Goal: Find specific fact: Find specific fact

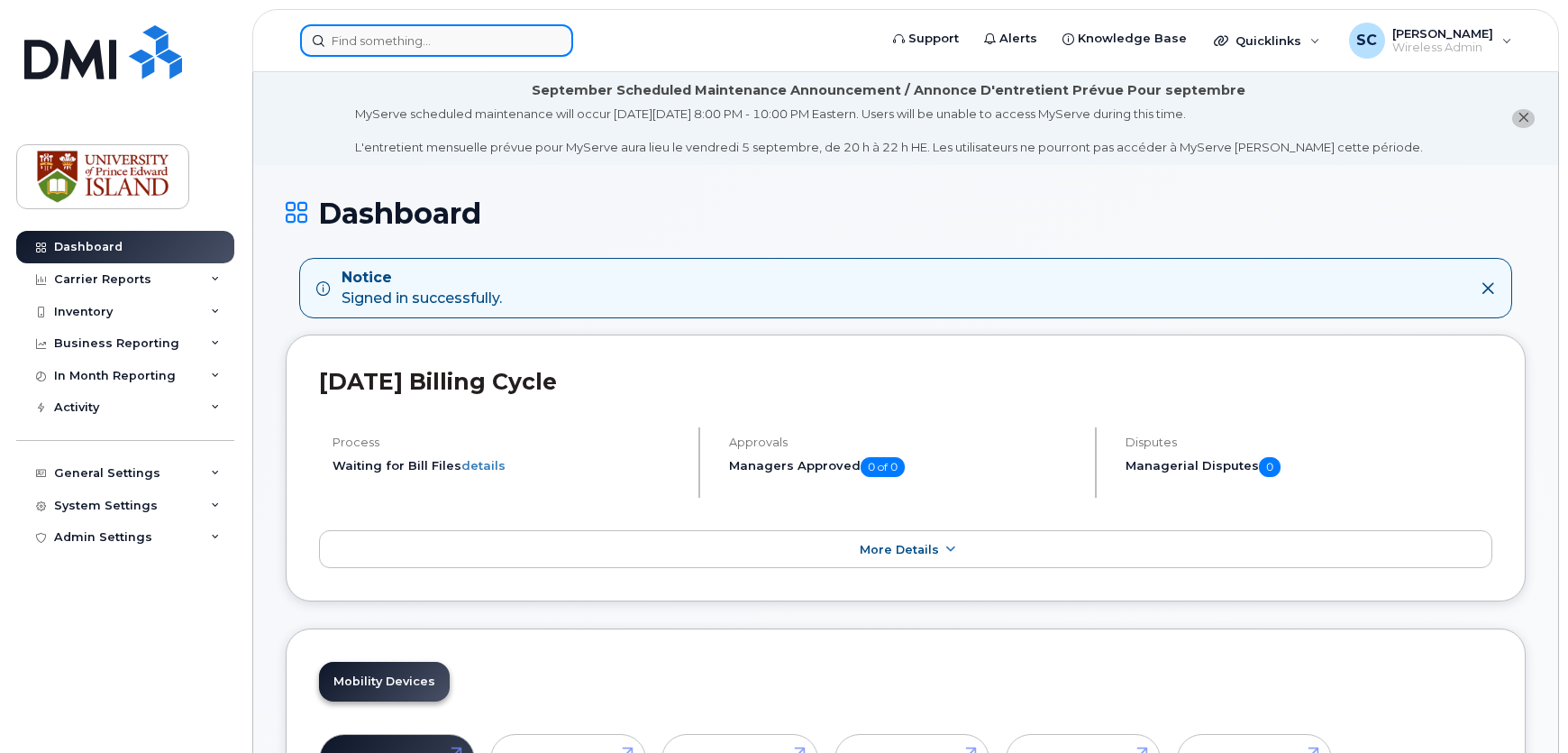
click at [451, 39] on input at bounding box center [436, 40] width 273 height 32
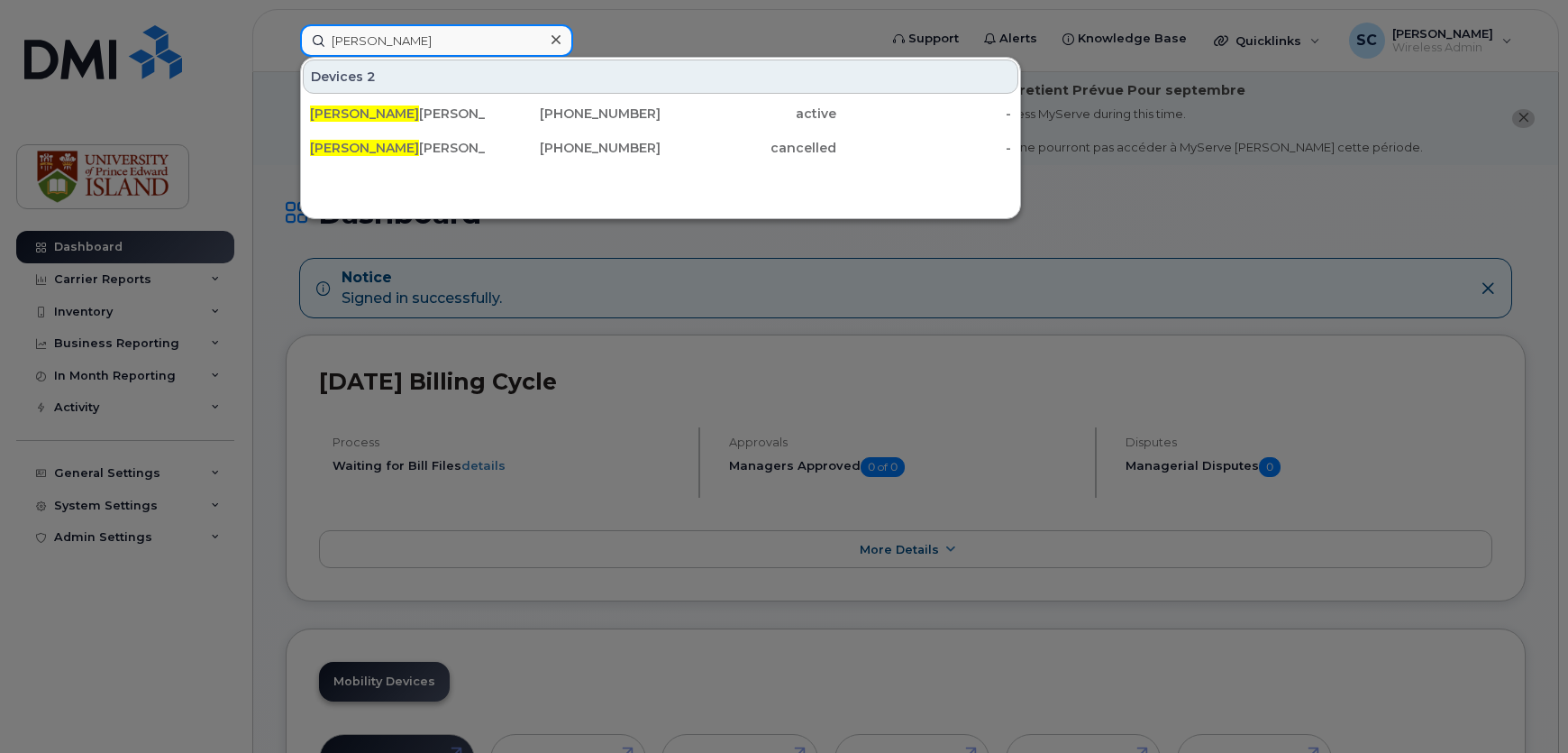
type input "[PERSON_NAME]"
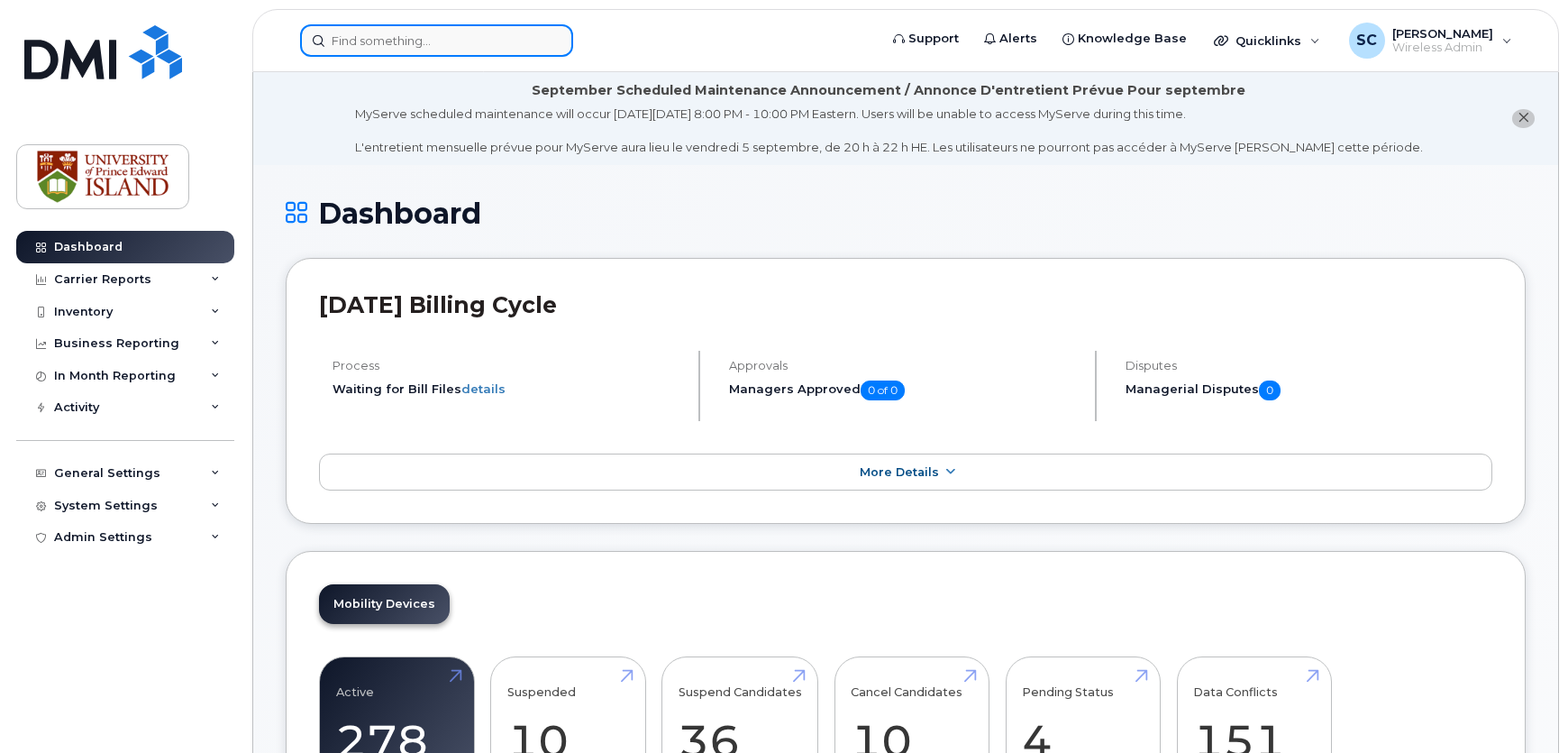
click at [496, 54] on input at bounding box center [436, 40] width 273 height 32
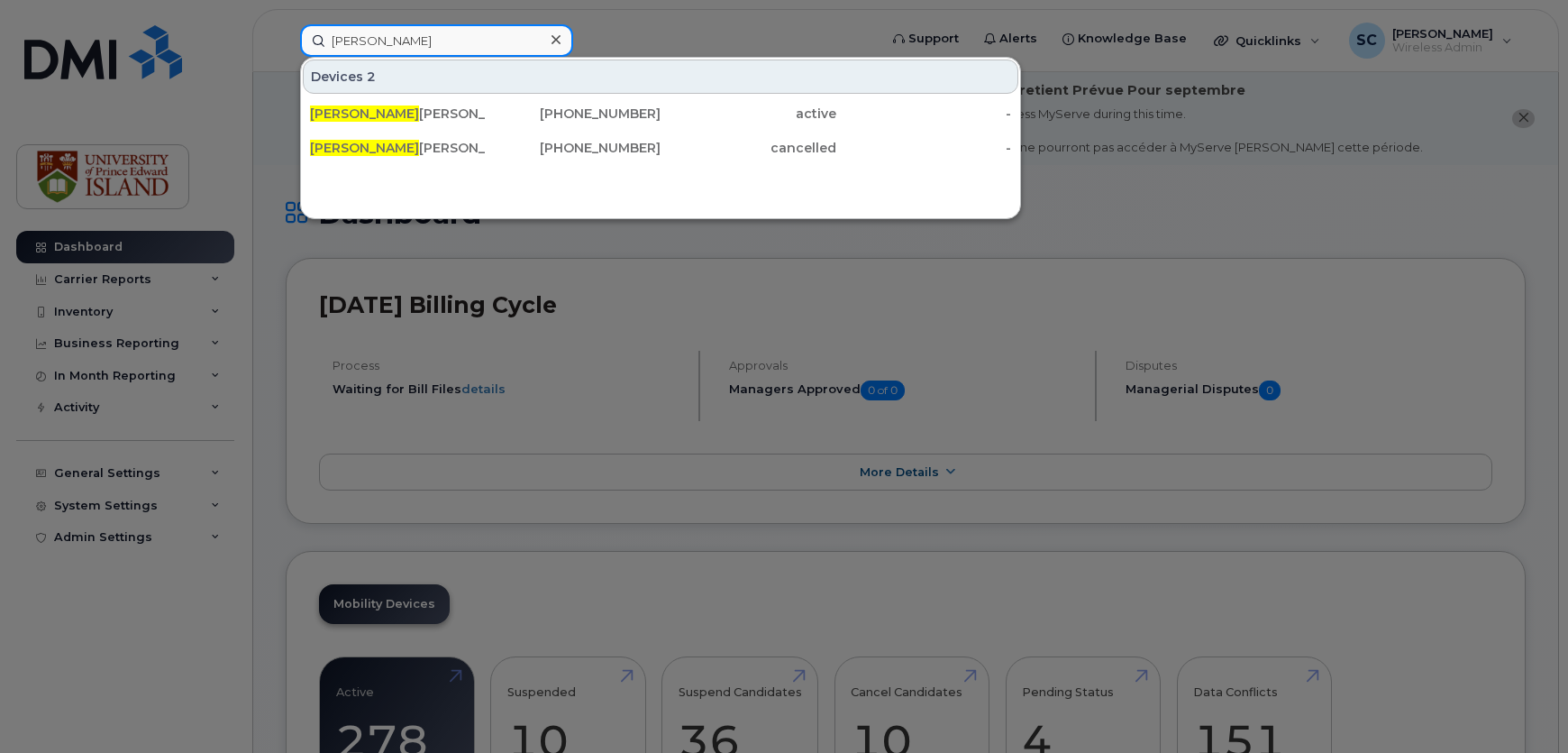
type input "[PERSON_NAME]"
